Goal: Information Seeking & Learning: Learn about a topic

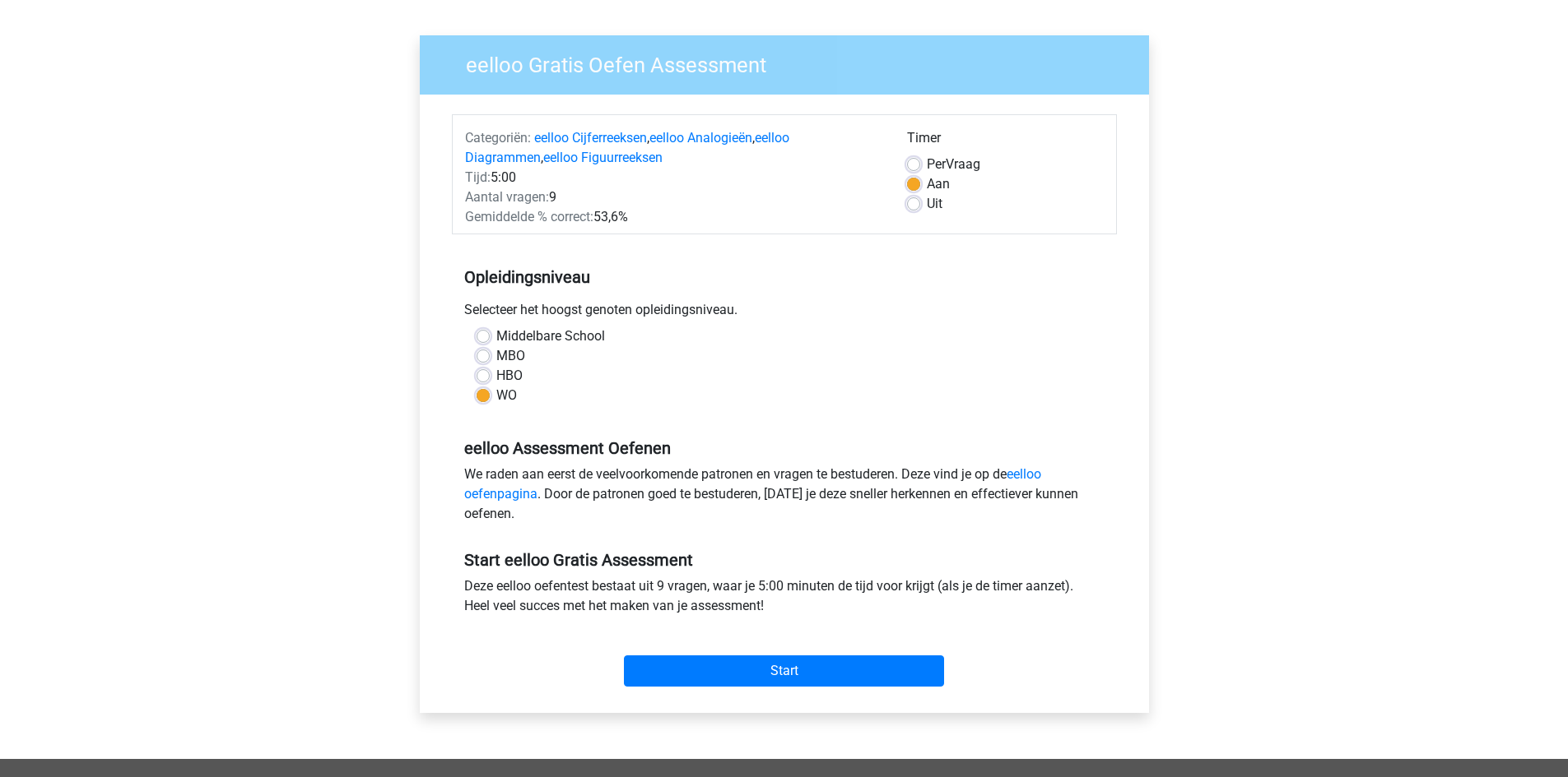
scroll to position [247, 0]
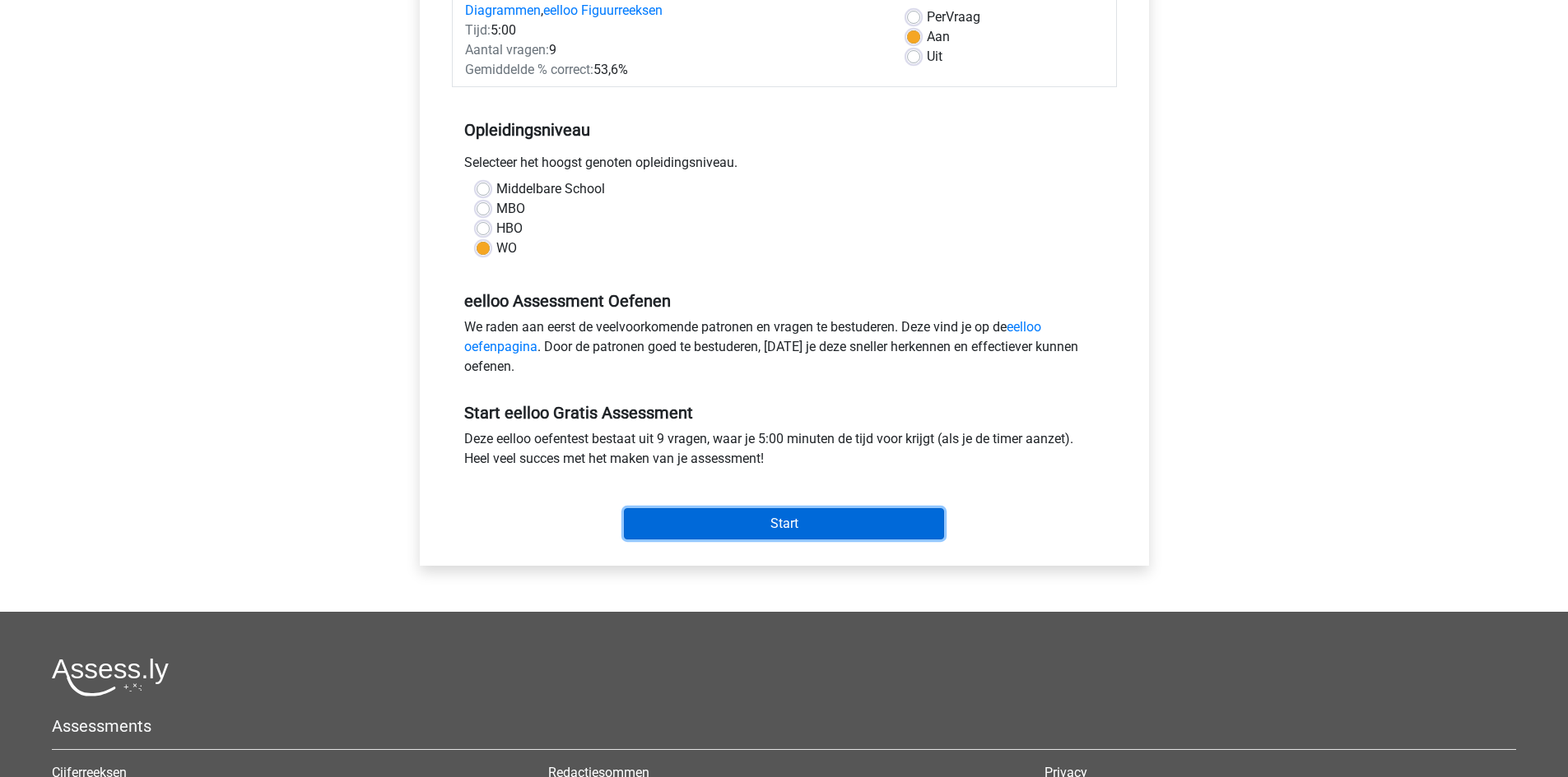
click at [811, 530] on input "Start" at bounding box center [784, 523] width 320 height 31
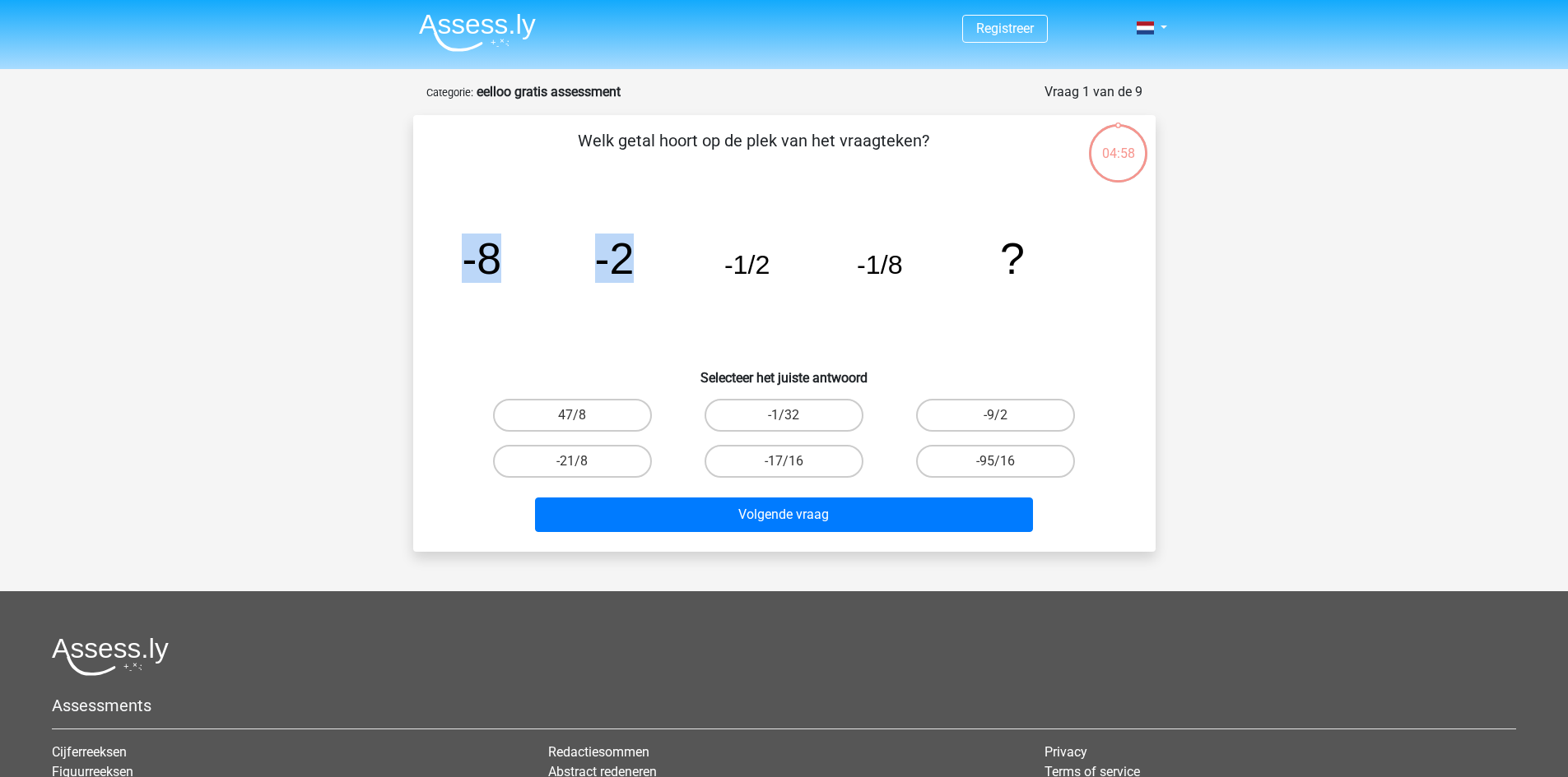
drag, startPoint x: 621, startPoint y: 258, endPoint x: 423, endPoint y: 255, distance: 198.0
click at [421, 255] on div "Welk getal hoort op de plek van het vraagteken? image/svg+xml -8 -2 -1/2 -1/8 ?…" at bounding box center [784, 334] width 729 height 411
click at [494, 258] on tspan "-8" at bounding box center [481, 257] width 40 height 49
drag, startPoint x: 722, startPoint y: 261, endPoint x: 813, endPoint y: 261, distance: 91.0
click at [813, 261] on icon "image/svg+xml -8 -2 -1/2 -1/8 ?" at bounding box center [784, 274] width 663 height 166
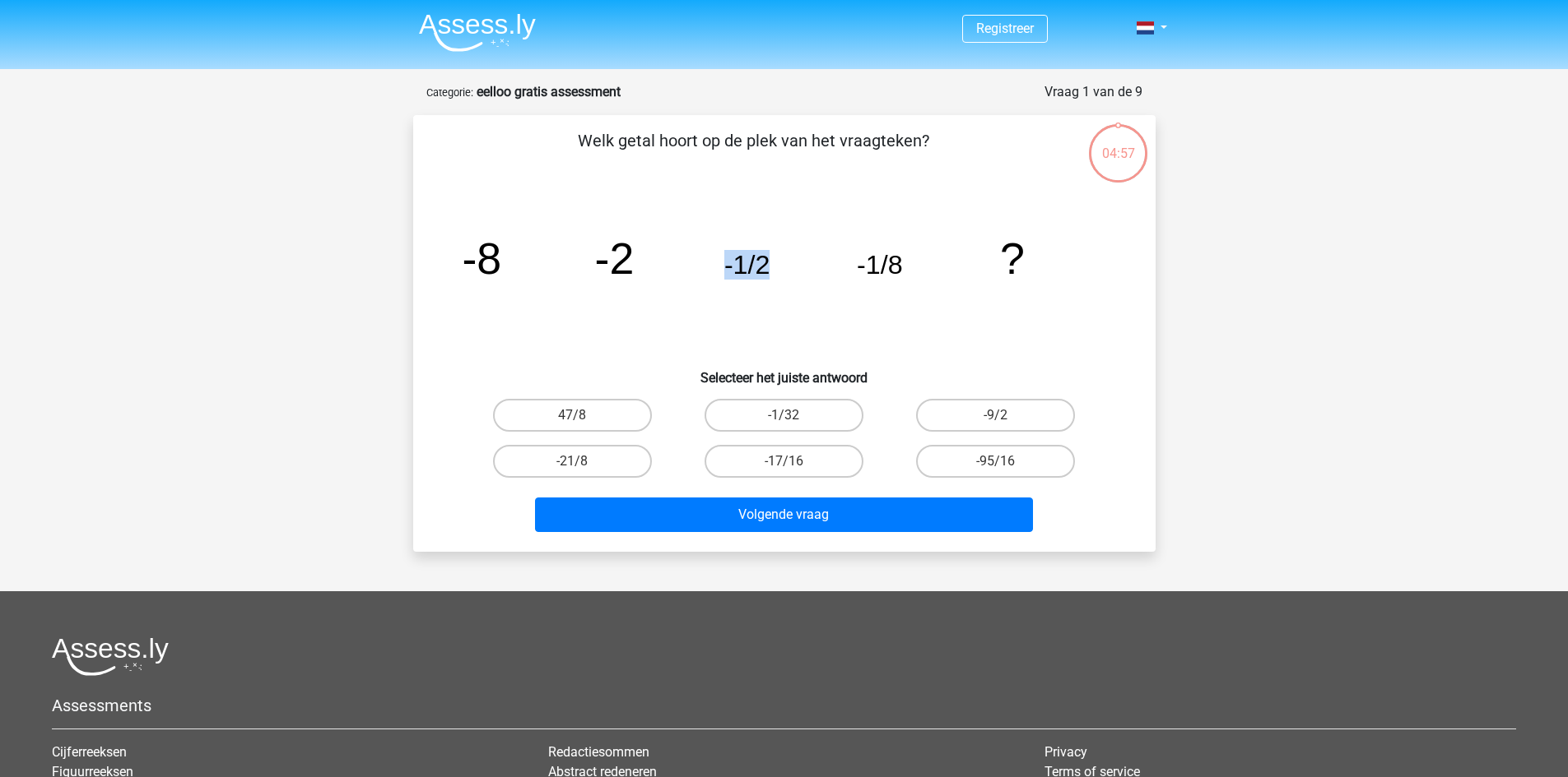
click at [813, 261] on icon "image/svg+xml -8 -2 -1/2 -1/8 ?" at bounding box center [784, 274] width 663 height 166
drag, startPoint x: 862, startPoint y: 262, endPoint x: 932, endPoint y: 266, distance: 70.1
click at [932, 266] on icon "image/svg+xml -8 -2 -1/2 -1/8 ?" at bounding box center [784, 274] width 663 height 166
drag, startPoint x: 859, startPoint y: 266, endPoint x: 748, endPoint y: 263, distance: 111.0
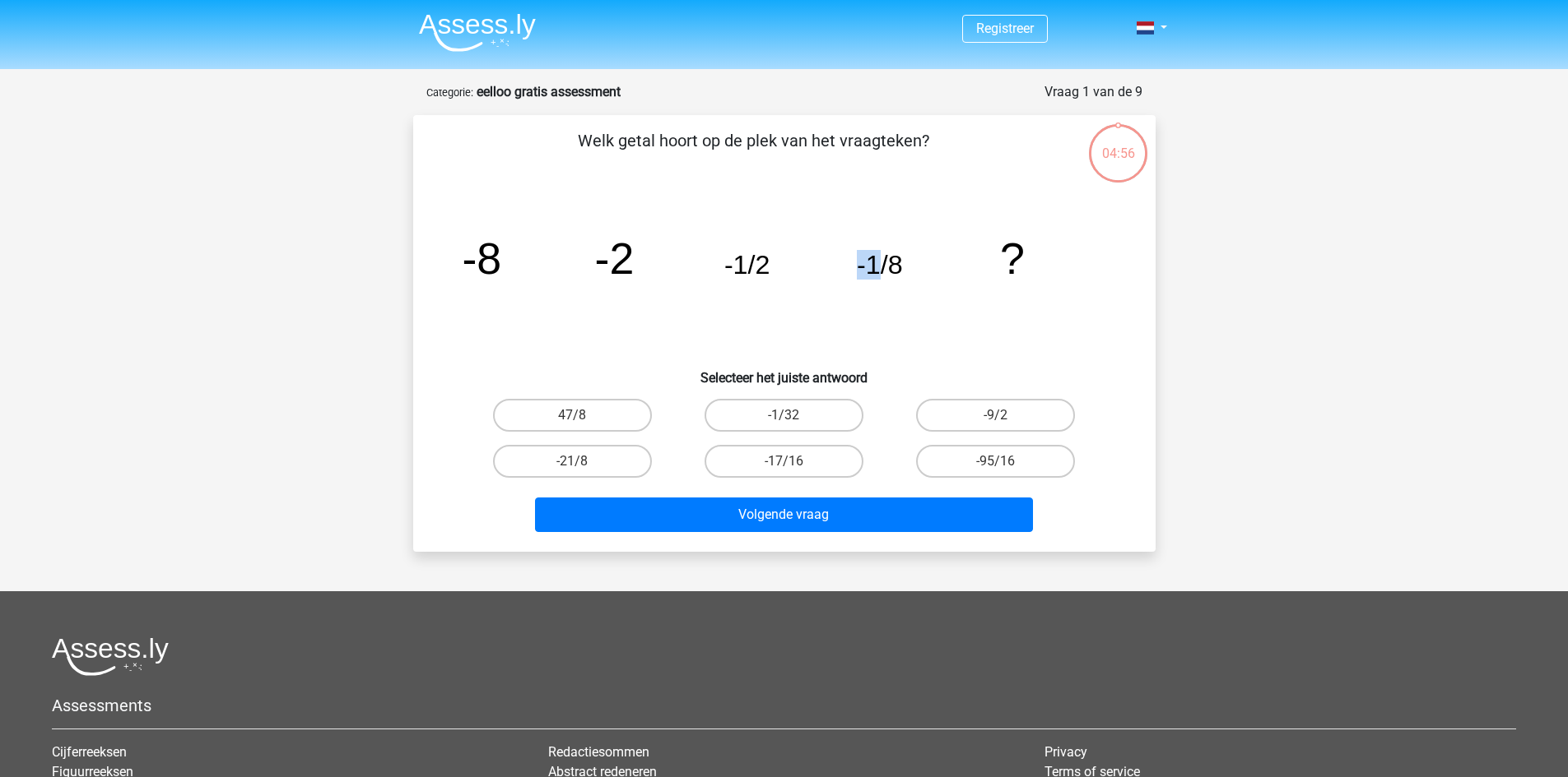
click at [765, 263] on g "-8 -2 -1/2 -1/8 ?" at bounding box center [743, 257] width 563 height 49
click at [733, 264] on tspan "-1/2" at bounding box center [746, 264] width 46 height 30
drag, startPoint x: 771, startPoint y: 266, endPoint x: 892, endPoint y: 271, distance: 121.1
click at [826, 269] on icon "image/svg+xml -8 -2 -1/2 -1/8 ?" at bounding box center [784, 274] width 663 height 166
click at [893, 271] on tspan "-1/8" at bounding box center [879, 264] width 46 height 30
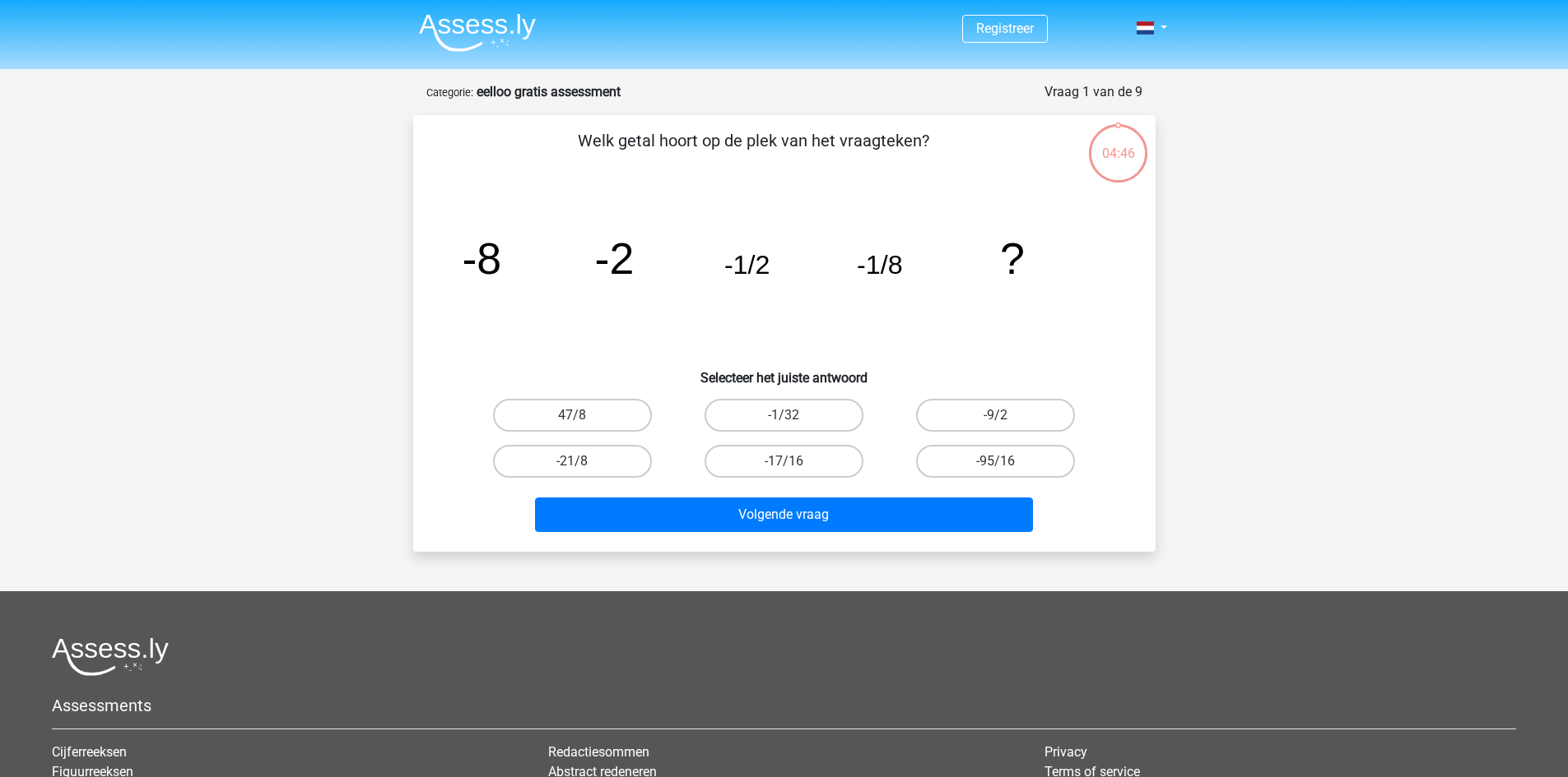
click at [785, 420] on input "-1/32" at bounding box center [788, 420] width 11 height 11
radio input "true"
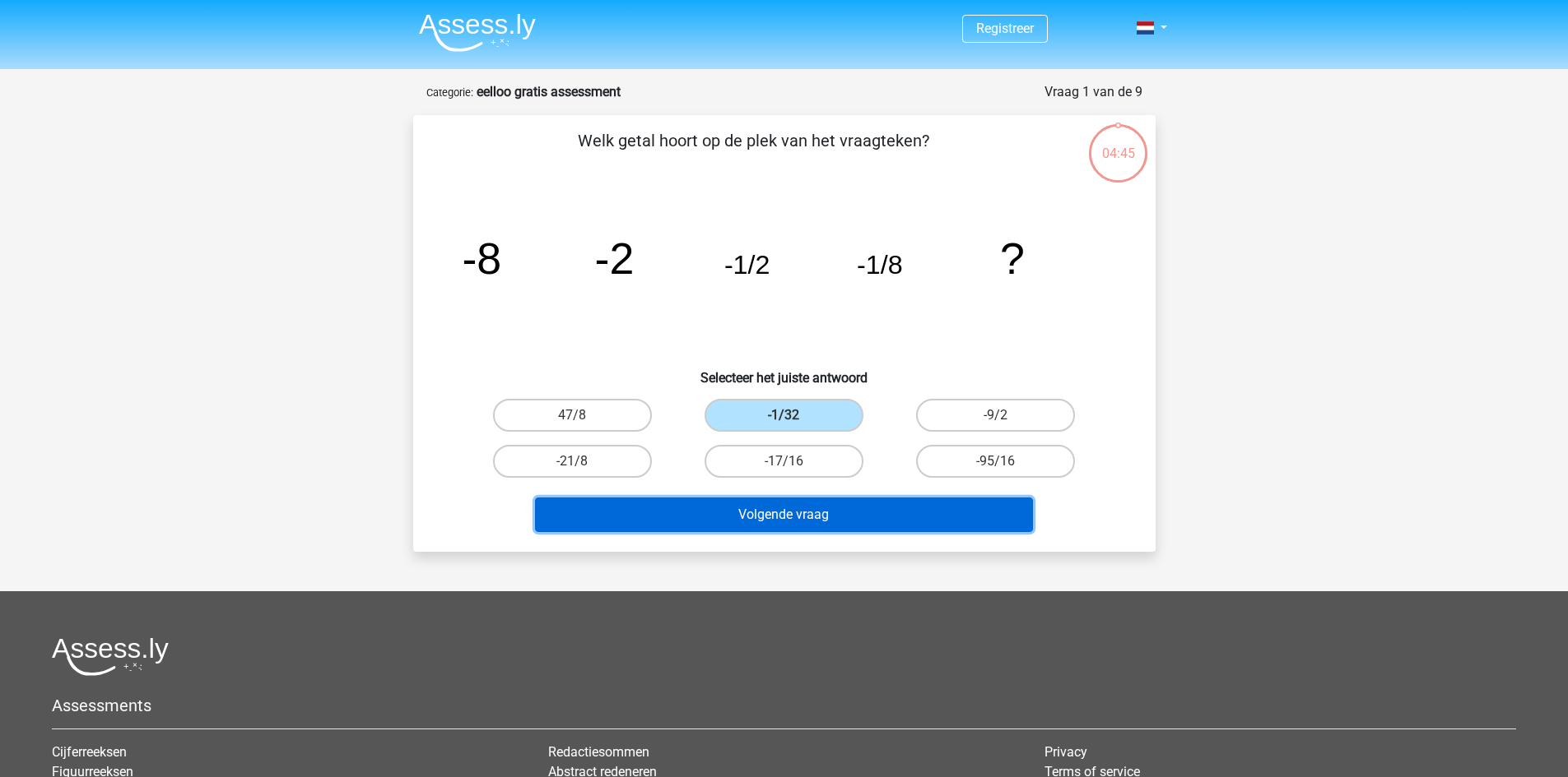
click at [768, 515] on button "Volgende vraag" at bounding box center [784, 515] width 498 height 35
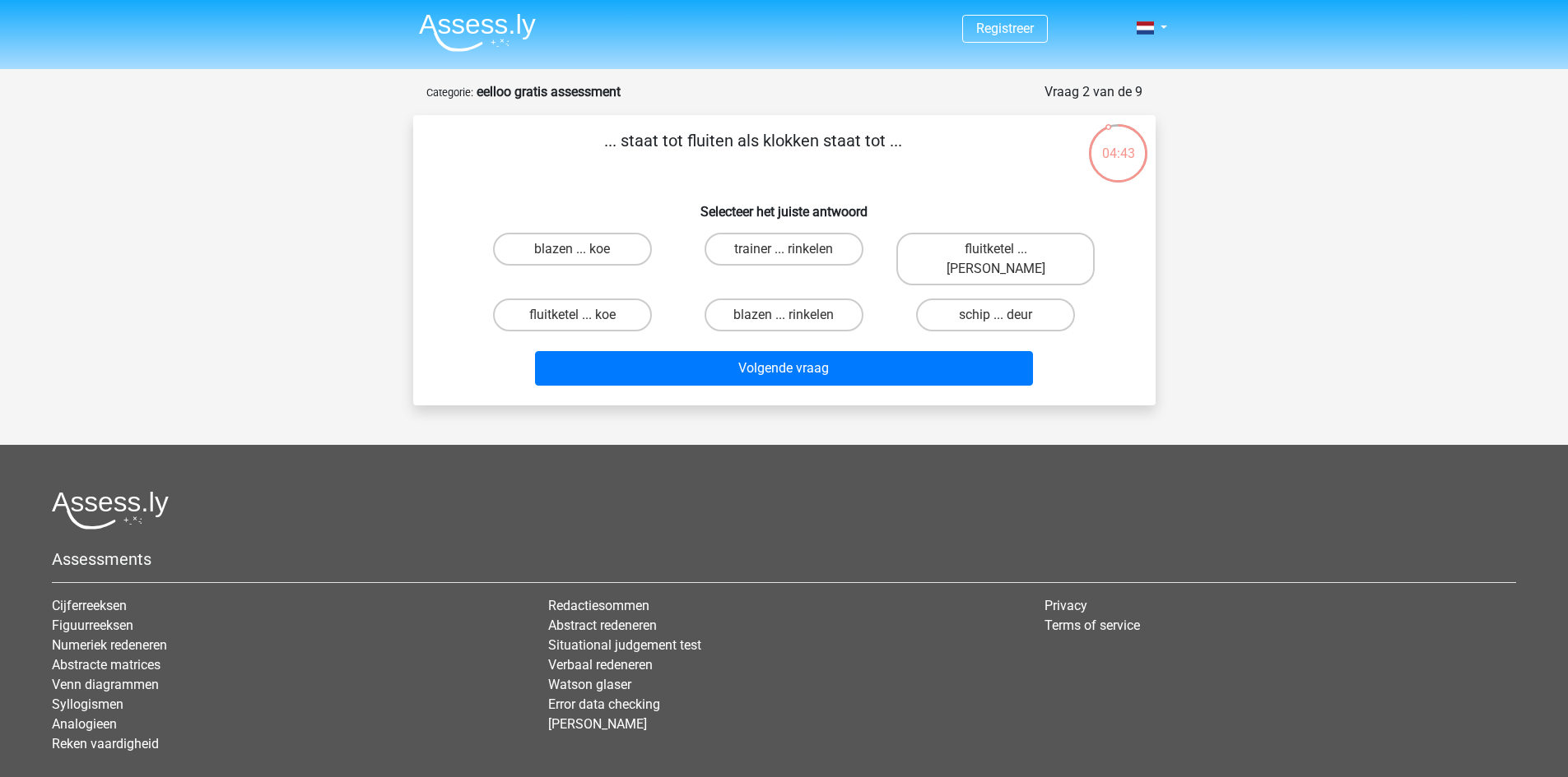
drag, startPoint x: 670, startPoint y: 152, endPoint x: 836, endPoint y: 145, distance: 166.1
click at [814, 146] on p "... staat tot fluiten als klokken staat tot ..." at bounding box center [753, 152] width 628 height 49
click at [862, 146] on p "... staat tot fluiten als klokken staat tot ..." at bounding box center [753, 152] width 628 height 49
click at [905, 148] on p "... staat tot fluiten als klokken staat tot ..." at bounding box center [753, 152] width 628 height 49
